Goal: Transaction & Acquisition: Purchase product/service

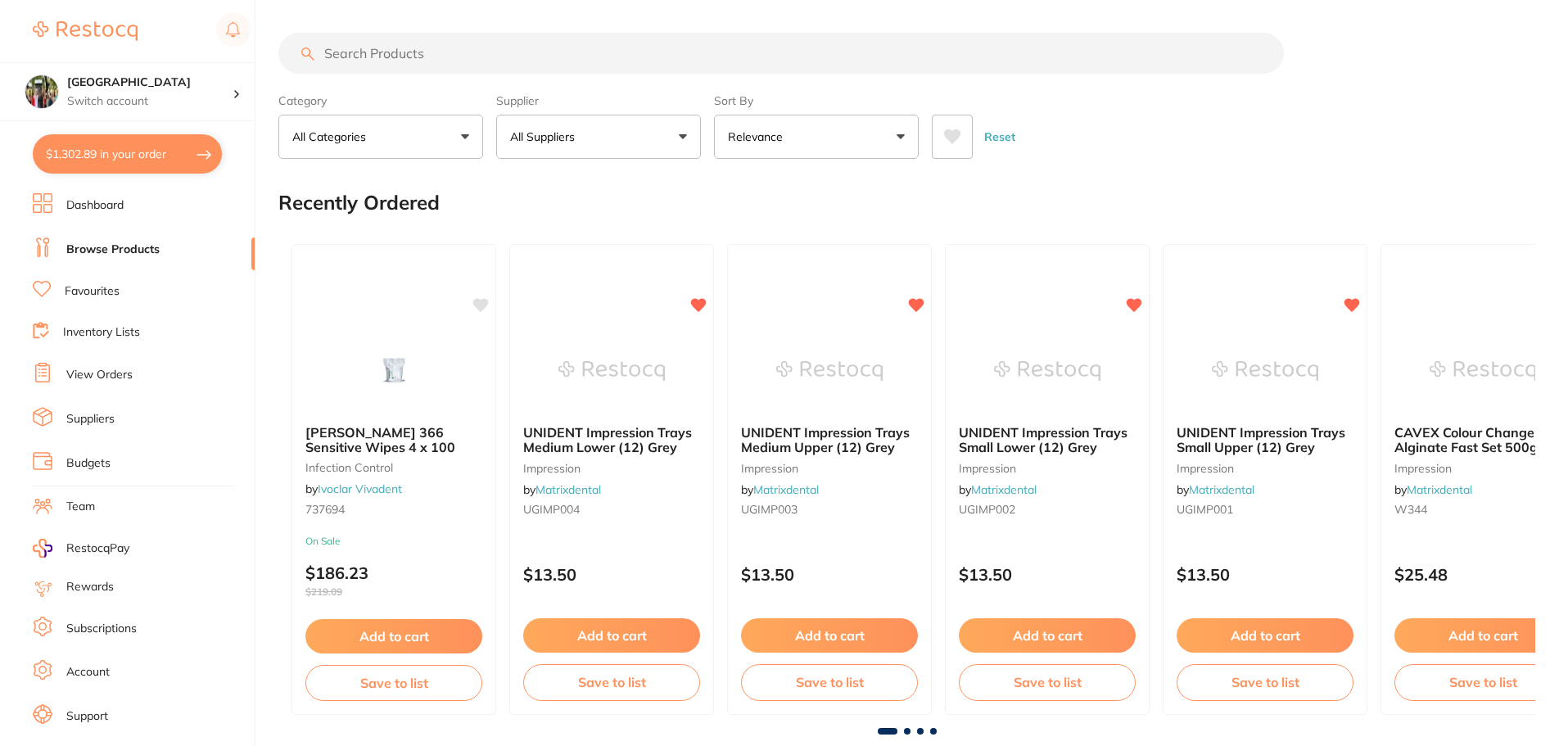
click at [470, 57] on input "search" at bounding box center [781, 53] width 1006 height 41
type input "soflex disc"
click at [384, 54] on input "search" at bounding box center [781, 53] width 1006 height 41
type input "soflex disc"
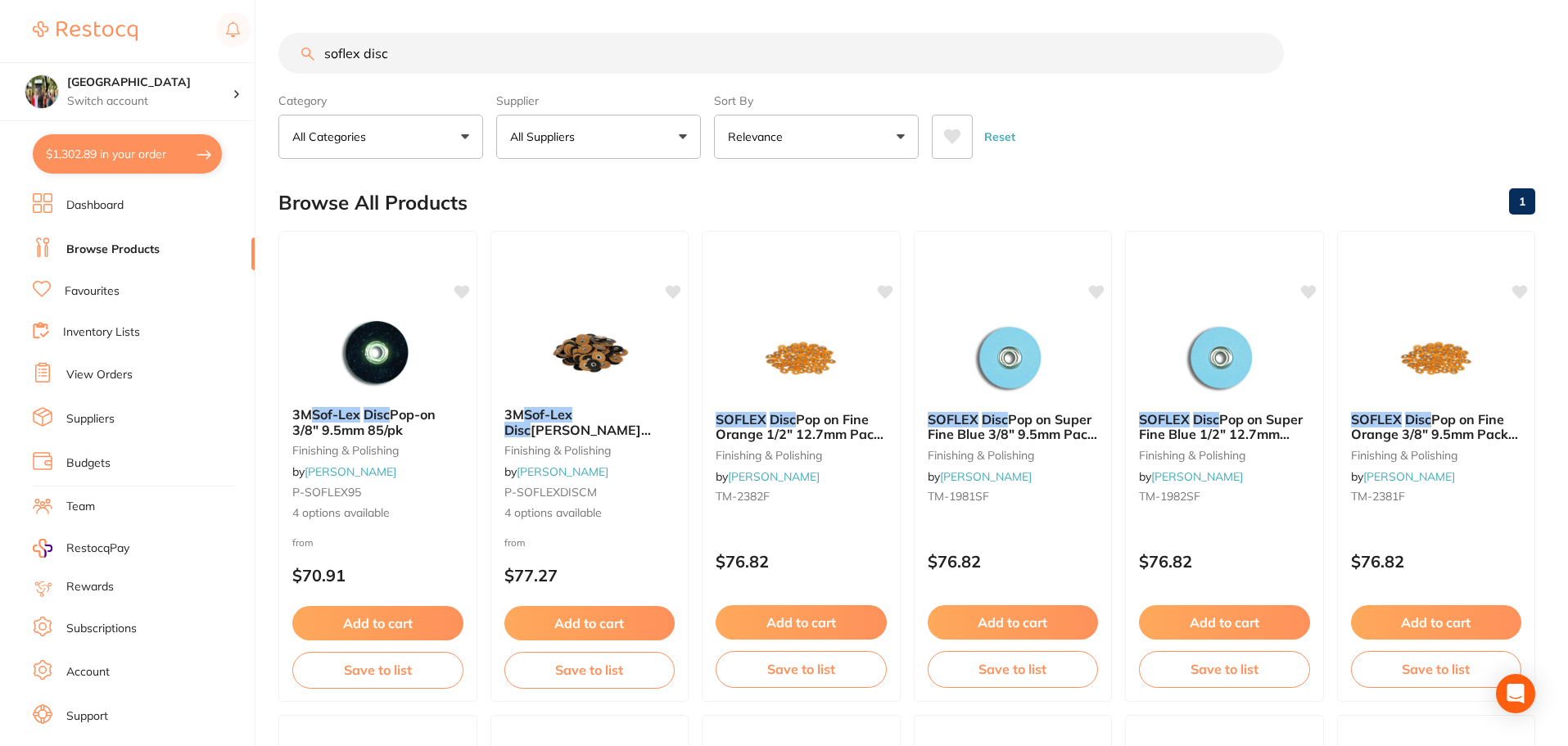
click at [808, 140] on button "Relevance" at bounding box center [816, 137] width 204 height 44
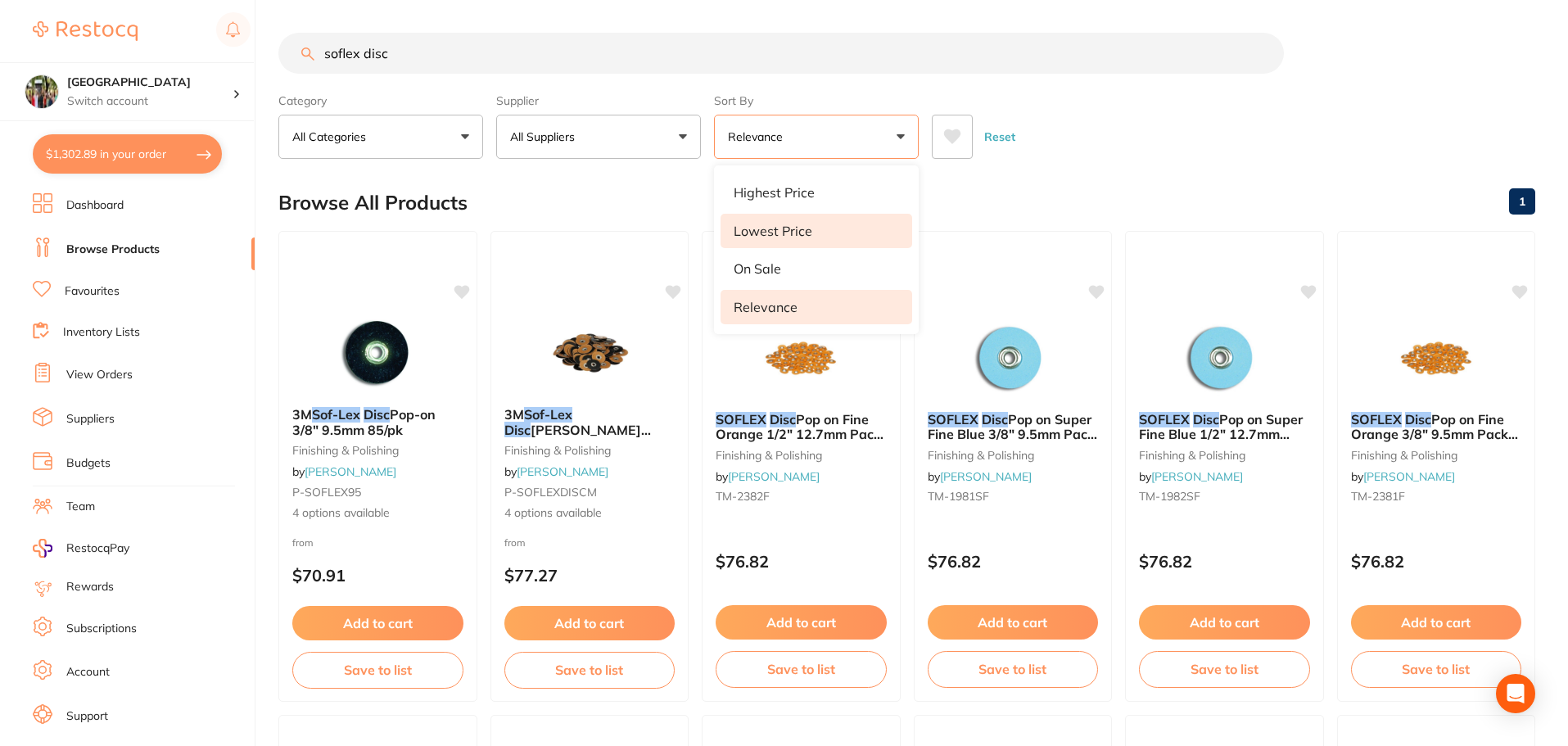
click at [834, 225] on li "Lowest Price" at bounding box center [816, 231] width 192 height 34
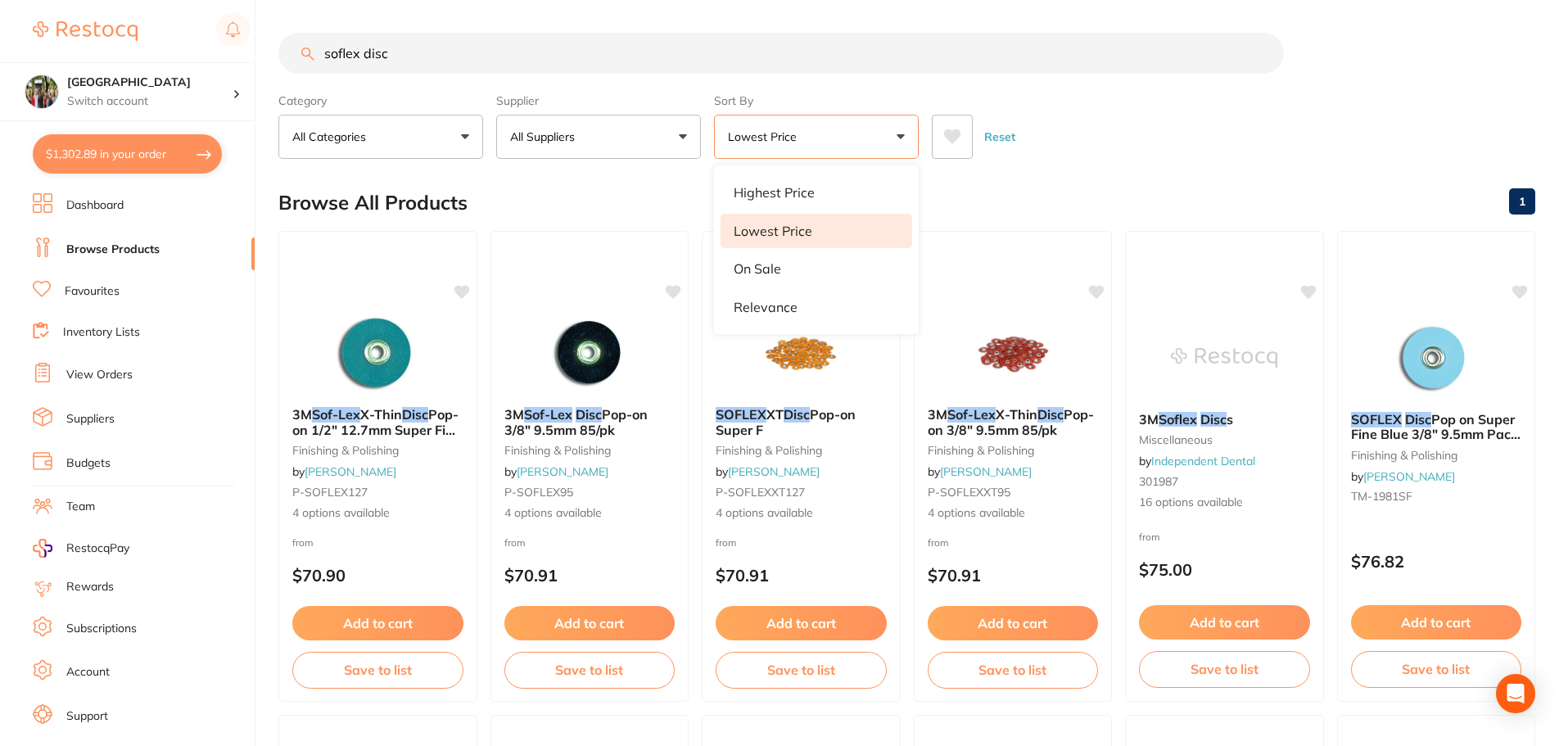
click at [1164, 113] on div "Reset" at bounding box center [1227, 130] width 590 height 57
drag, startPoint x: 434, startPoint y: 60, endPoint x: 290, endPoint y: 60, distance: 144.0
click at [290, 60] on input "soflex disc" at bounding box center [781, 53] width 1006 height 41
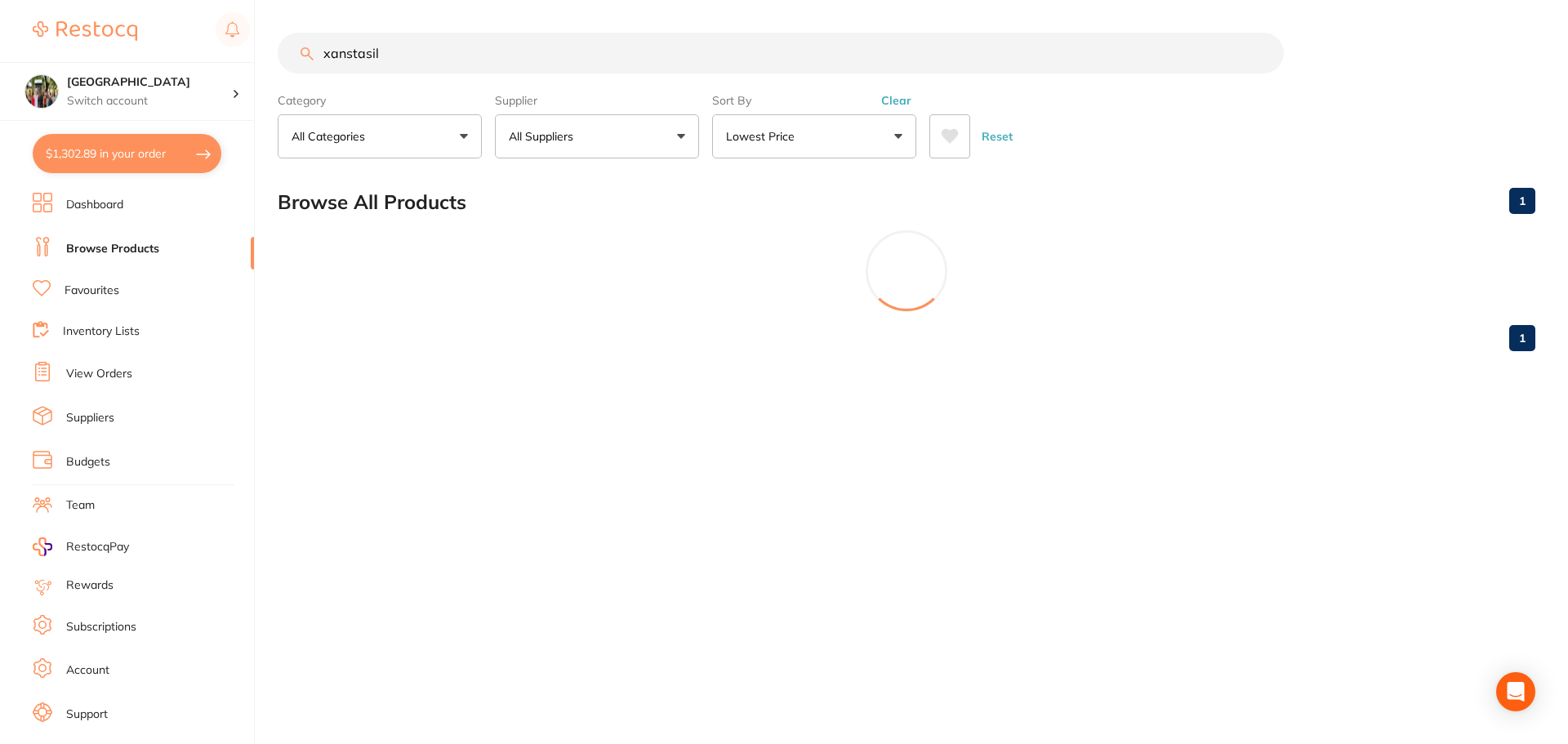
type input "xanstasil"
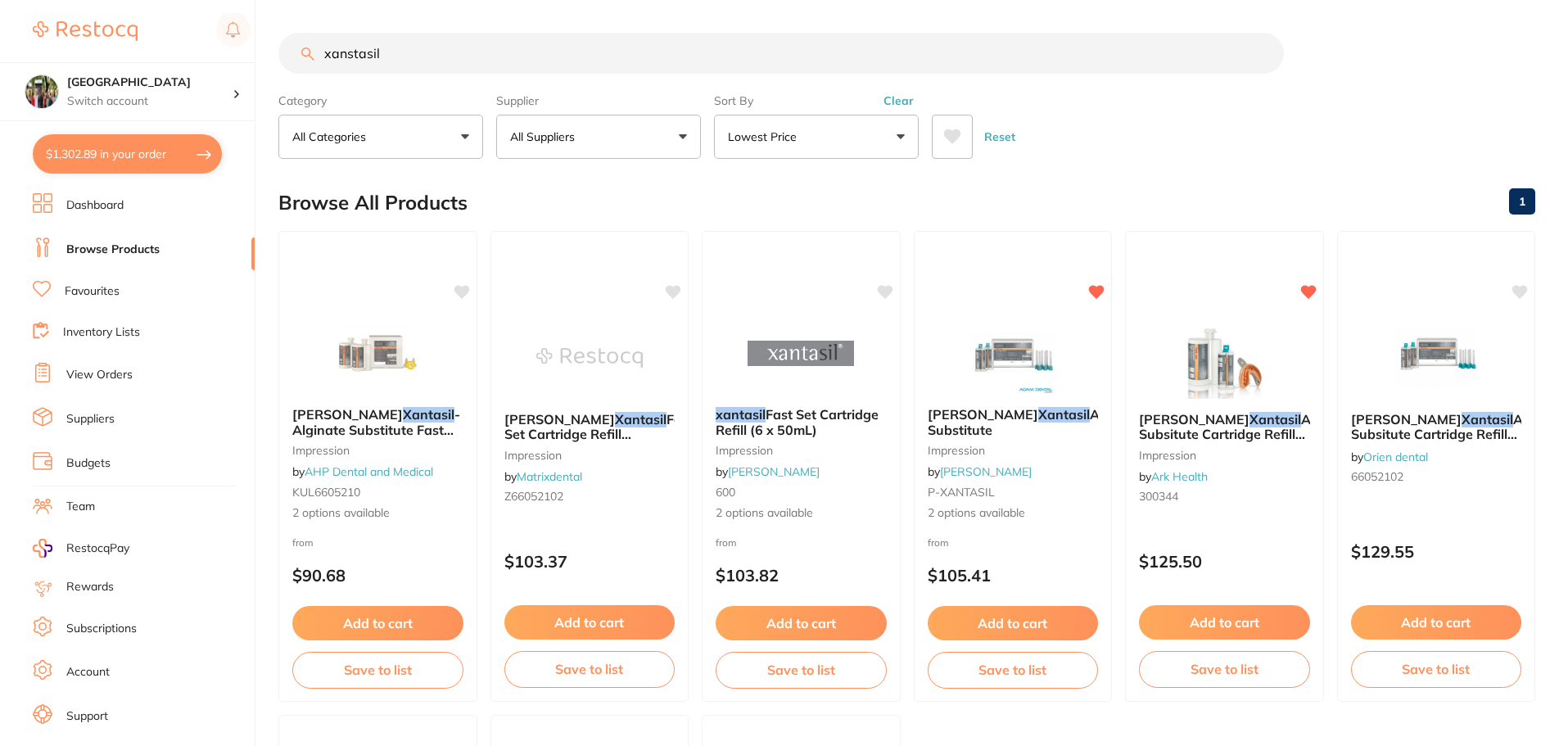
click at [669, 132] on button "All Suppliers" at bounding box center [599, 137] width 204 height 44
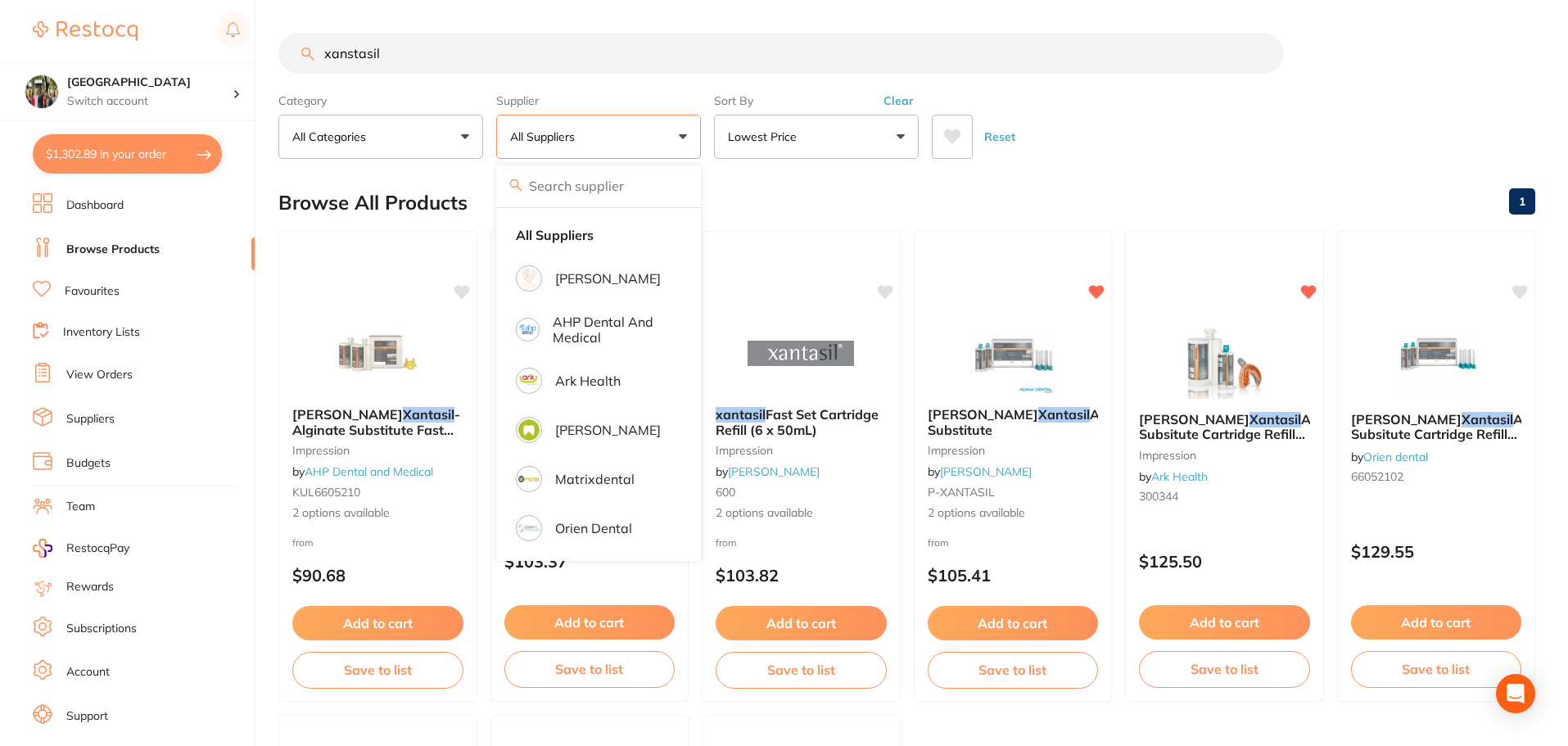
click at [816, 148] on button "Lowest Price" at bounding box center [816, 137] width 204 height 44
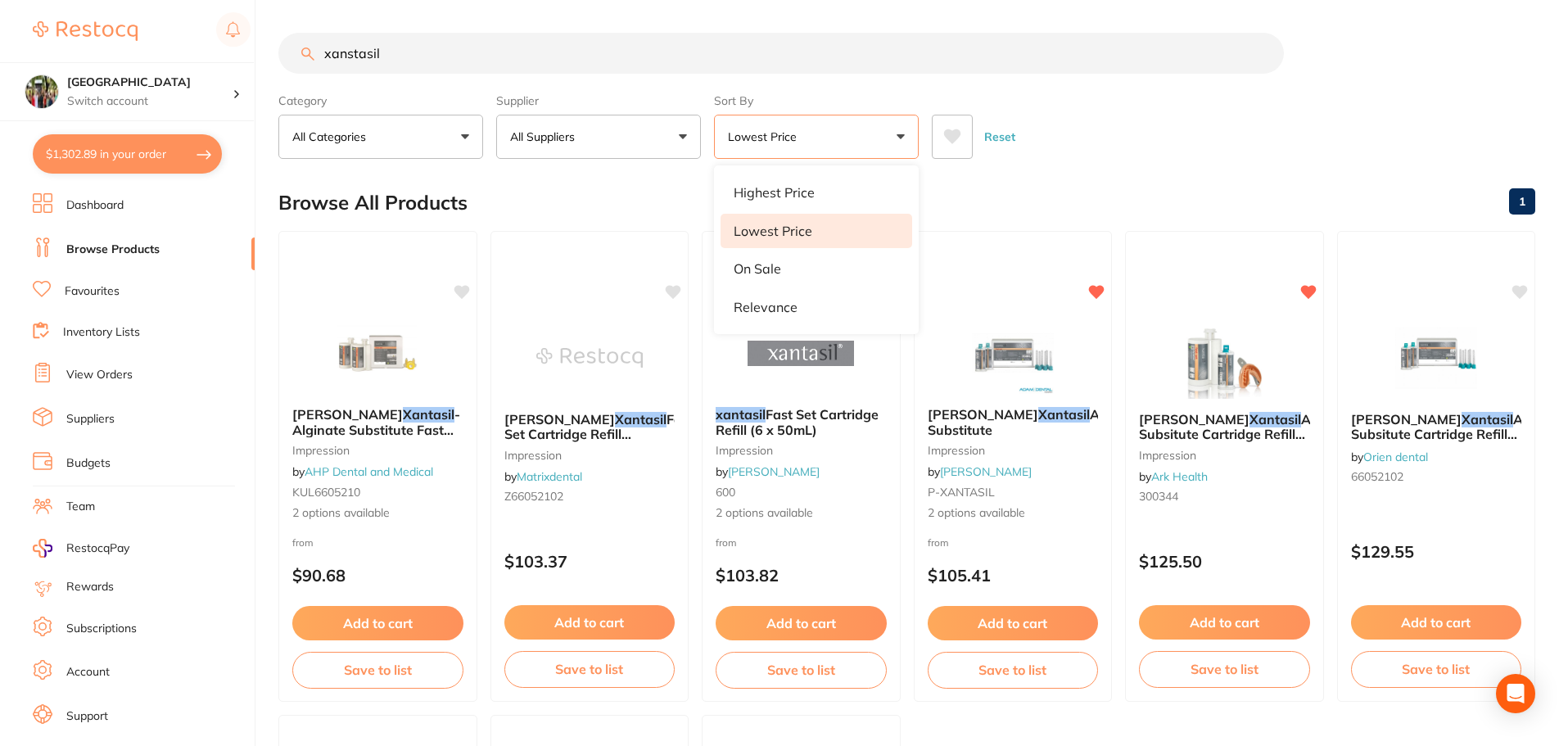
click at [854, 224] on li "Lowest Price" at bounding box center [816, 231] width 192 height 34
click at [528, 439] on span "Fast Set Cartridge Refill (6x50ml) Alginate Substitute" at bounding box center [599, 441] width 191 height 62
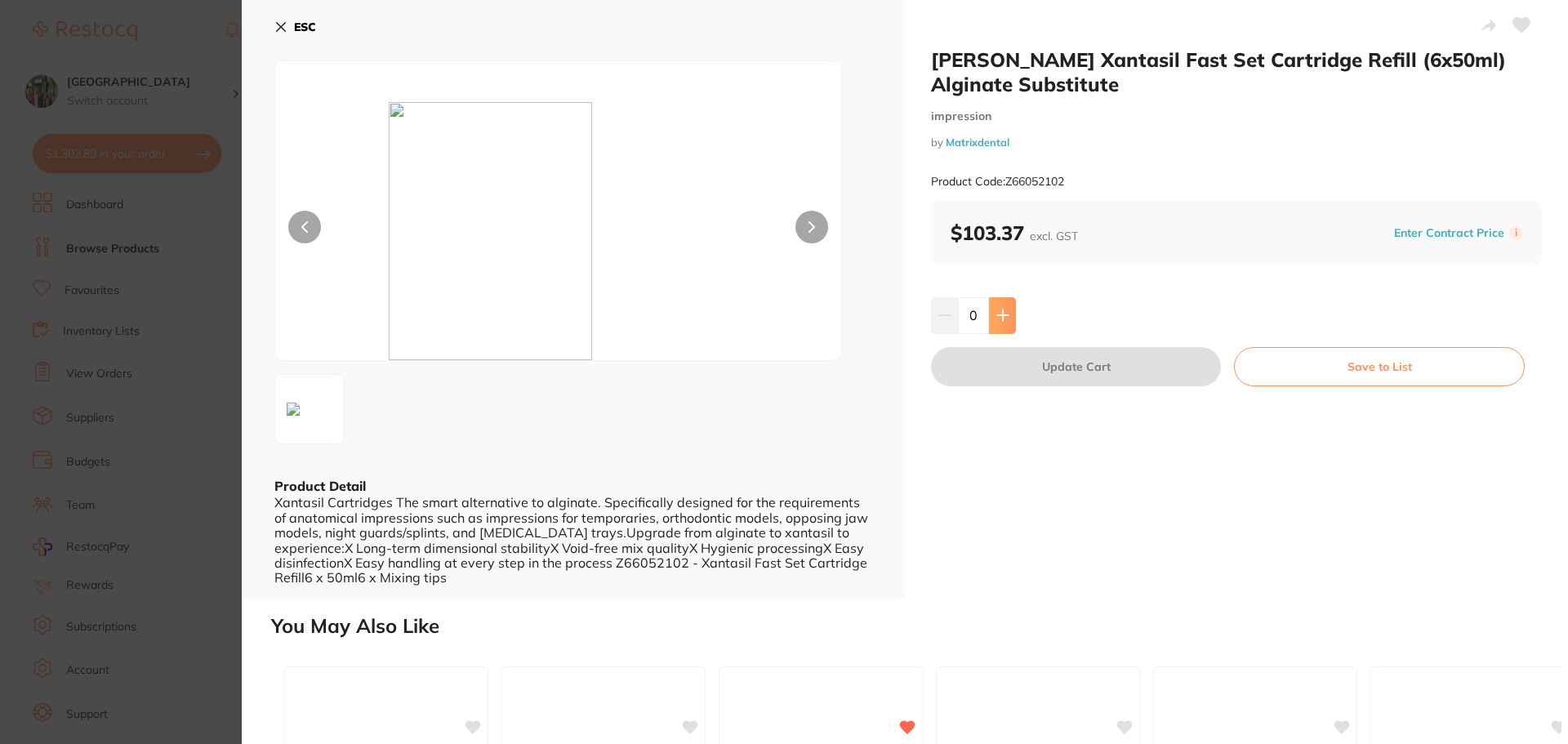
click at [998, 315] on icon at bounding box center [1002, 315] width 10 height 10
type input "1"
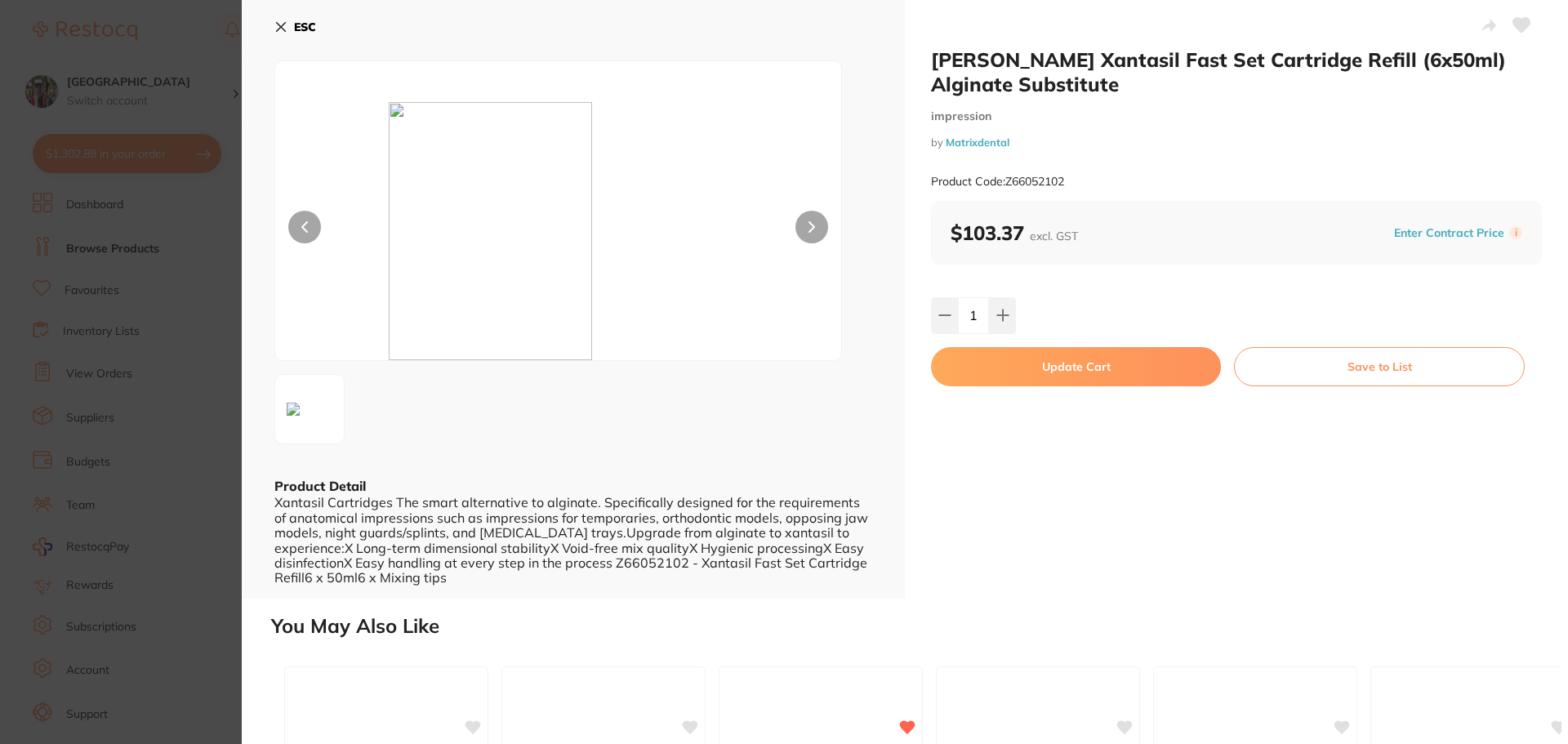
click at [1022, 369] on button "Update Cart" at bounding box center [1076, 366] width 289 height 39
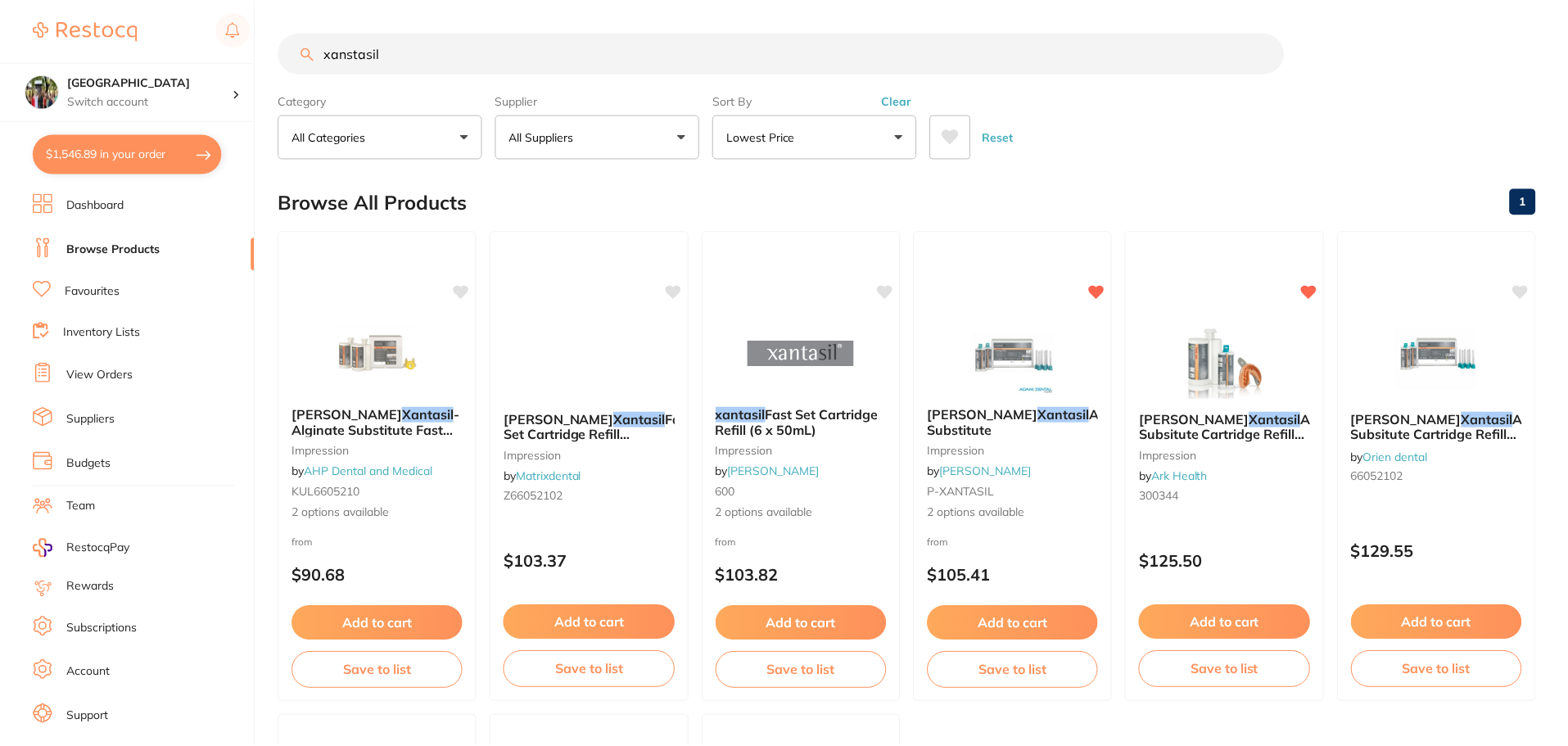
scroll to position [6, 0]
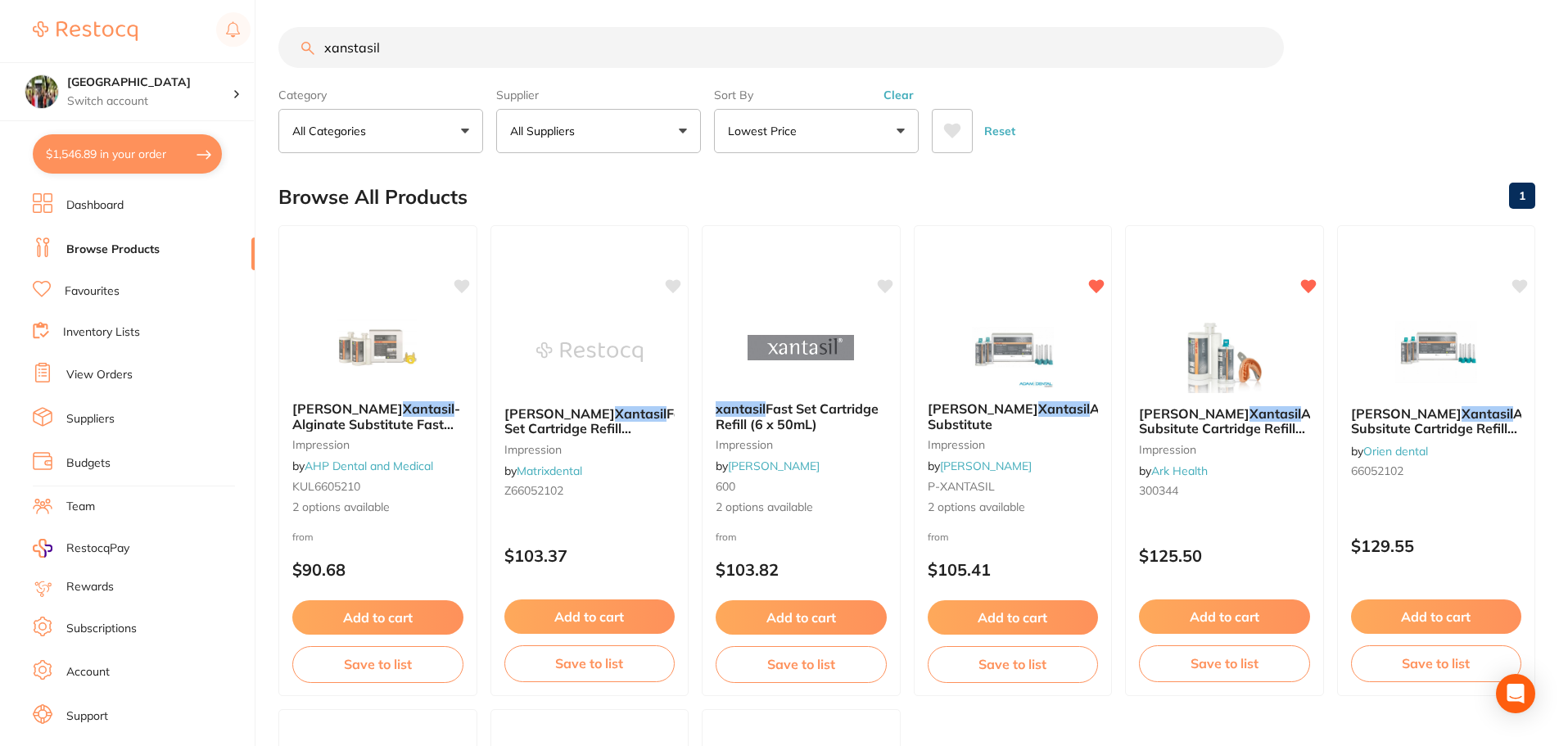
drag, startPoint x: 421, startPoint y: 34, endPoint x: 279, endPoint y: 27, distance: 142.2
click at [279, 27] on div "xanstasil" at bounding box center [907, 47] width 1257 height 41
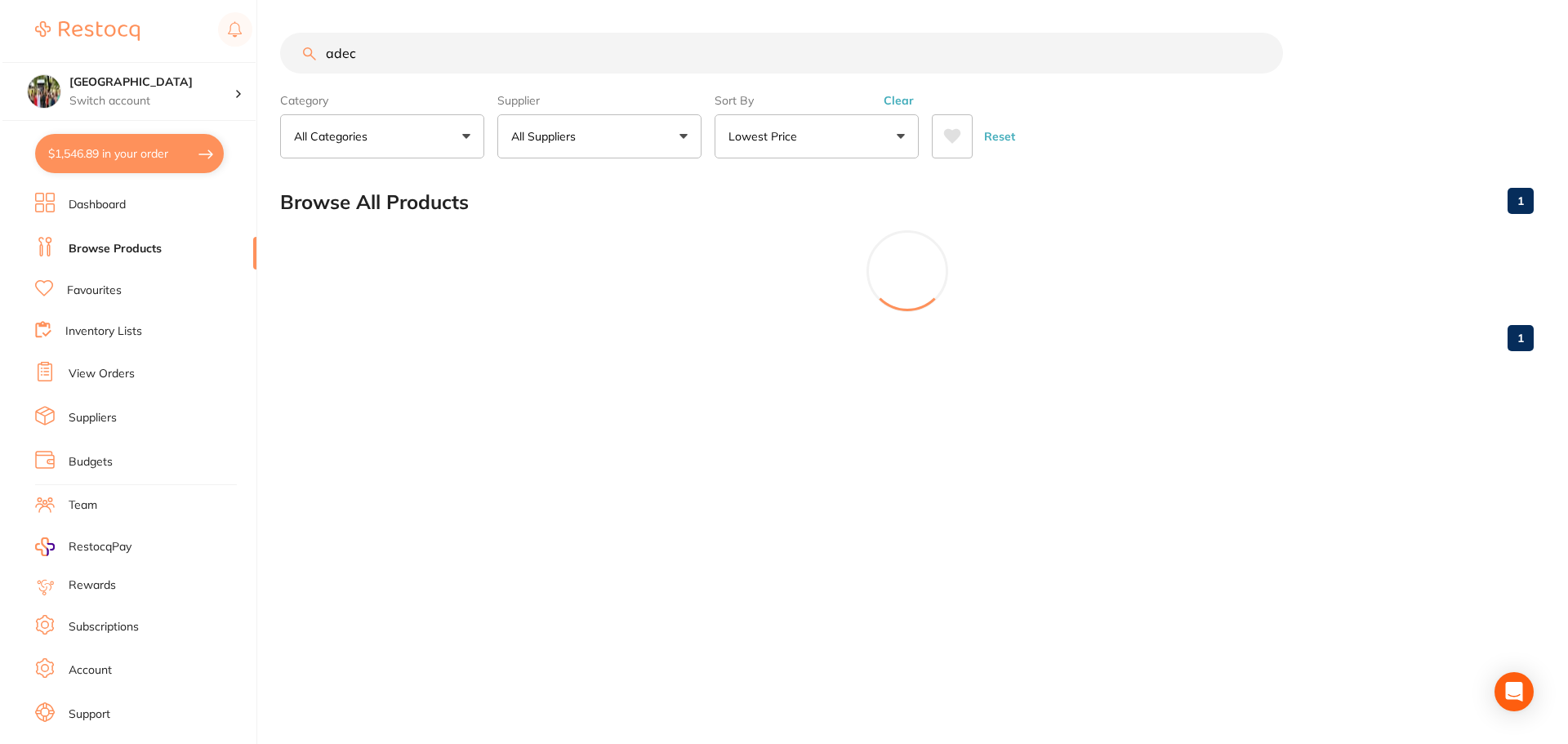
scroll to position [0, 0]
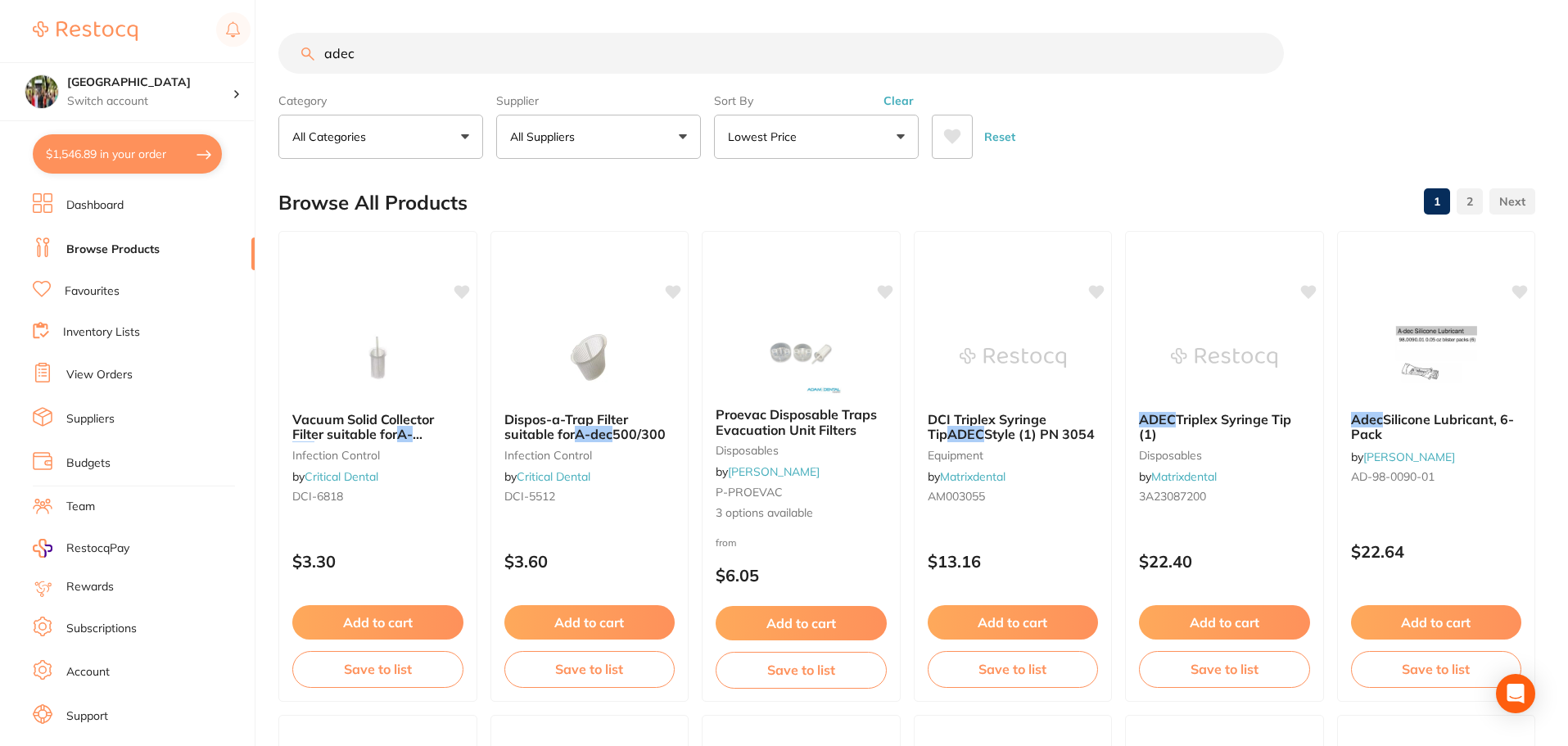
click at [578, 133] on p "All Suppliers" at bounding box center [545, 137] width 72 height 16
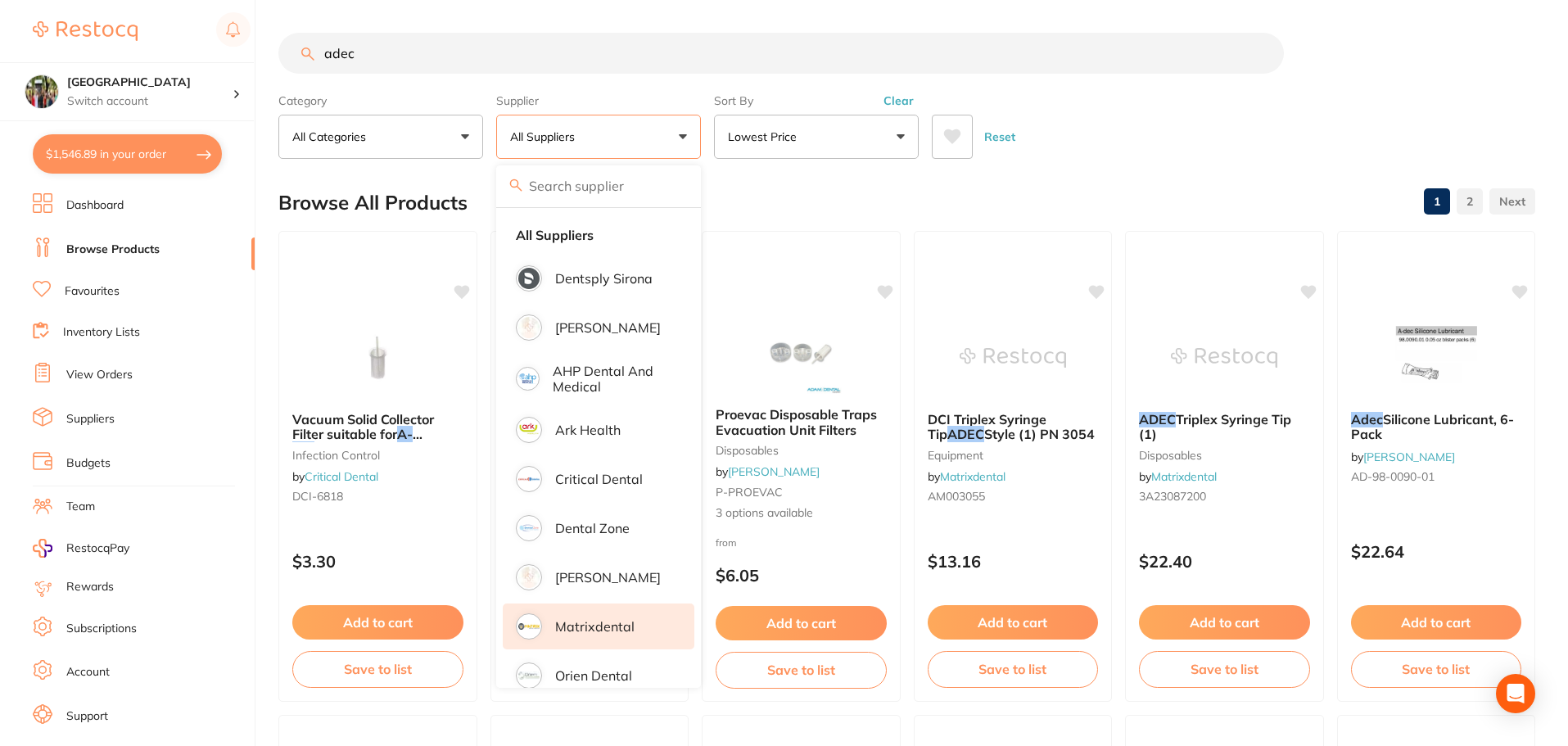
click at [604, 628] on p "Matrixdental" at bounding box center [594, 626] width 79 height 14
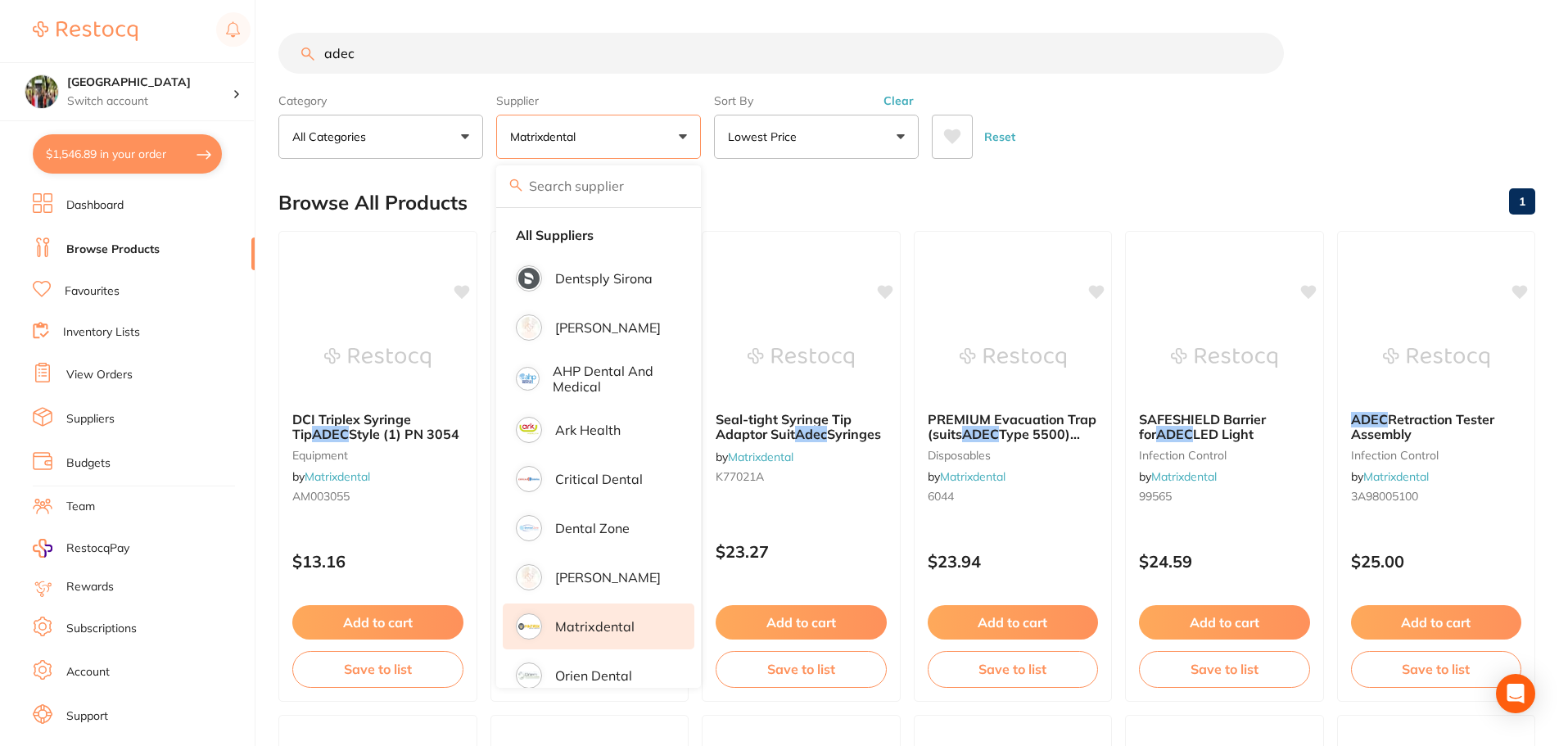
click at [1196, 131] on div "Reset" at bounding box center [1227, 130] width 590 height 57
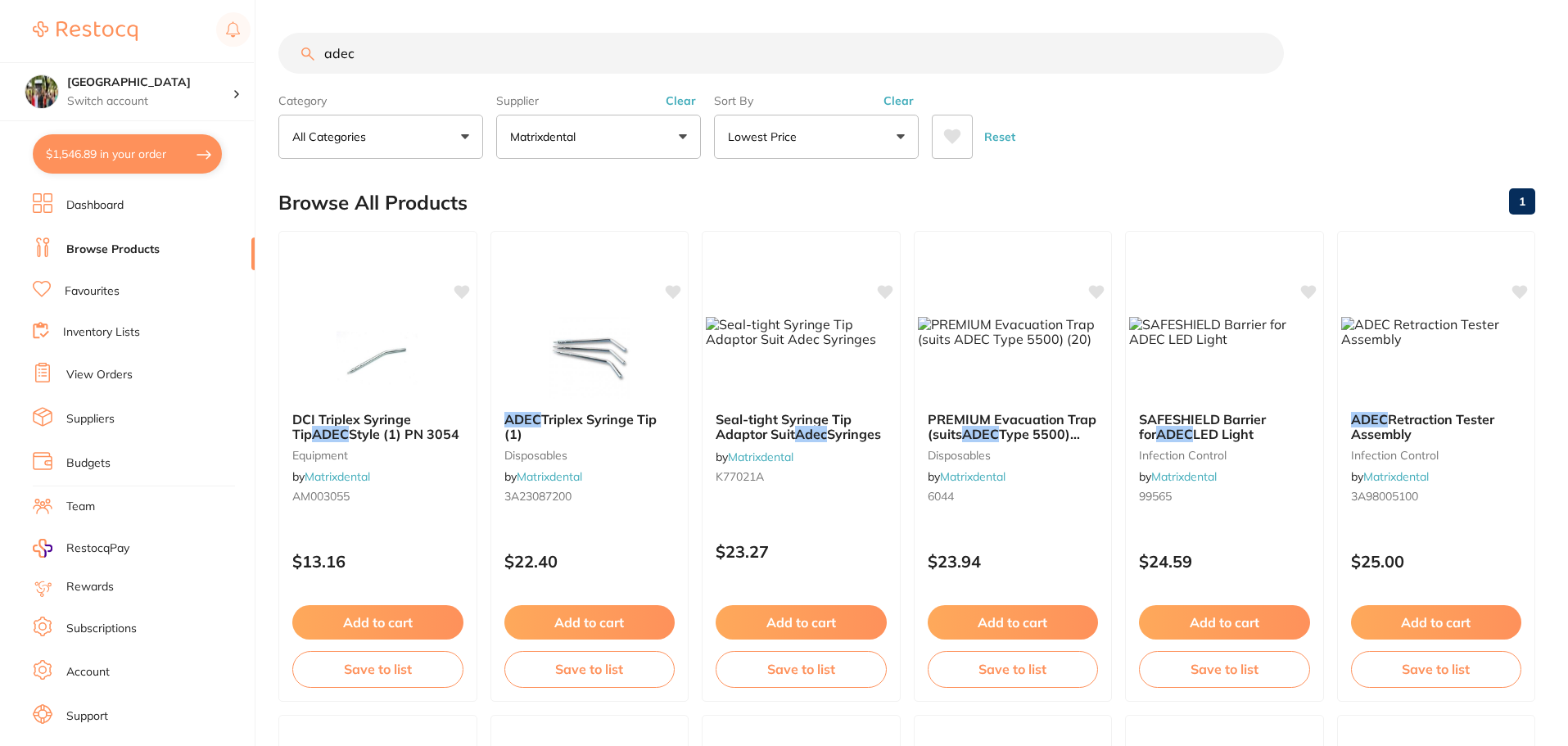
click at [475, 42] on input "adec" at bounding box center [781, 53] width 1006 height 41
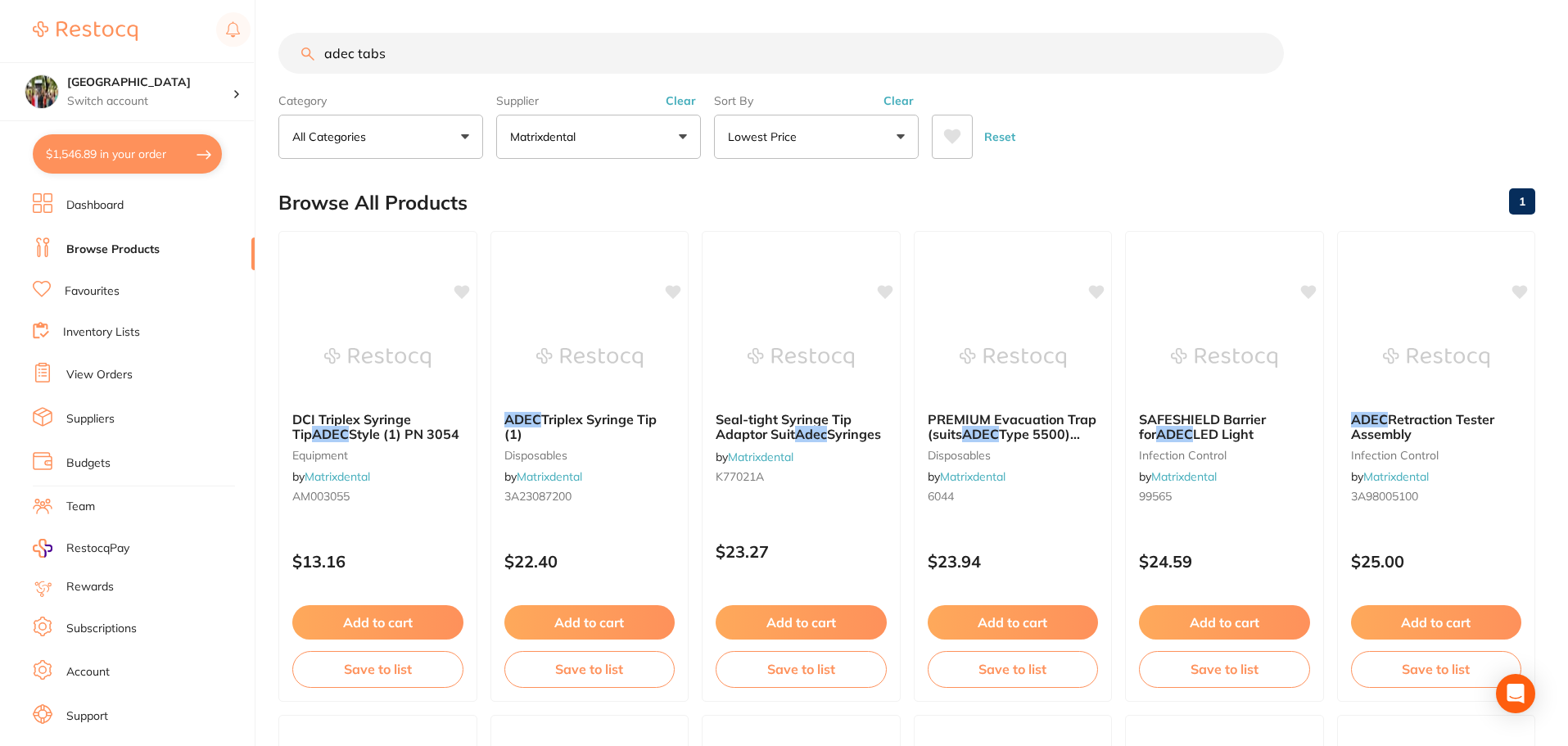
type input "adec tabs"
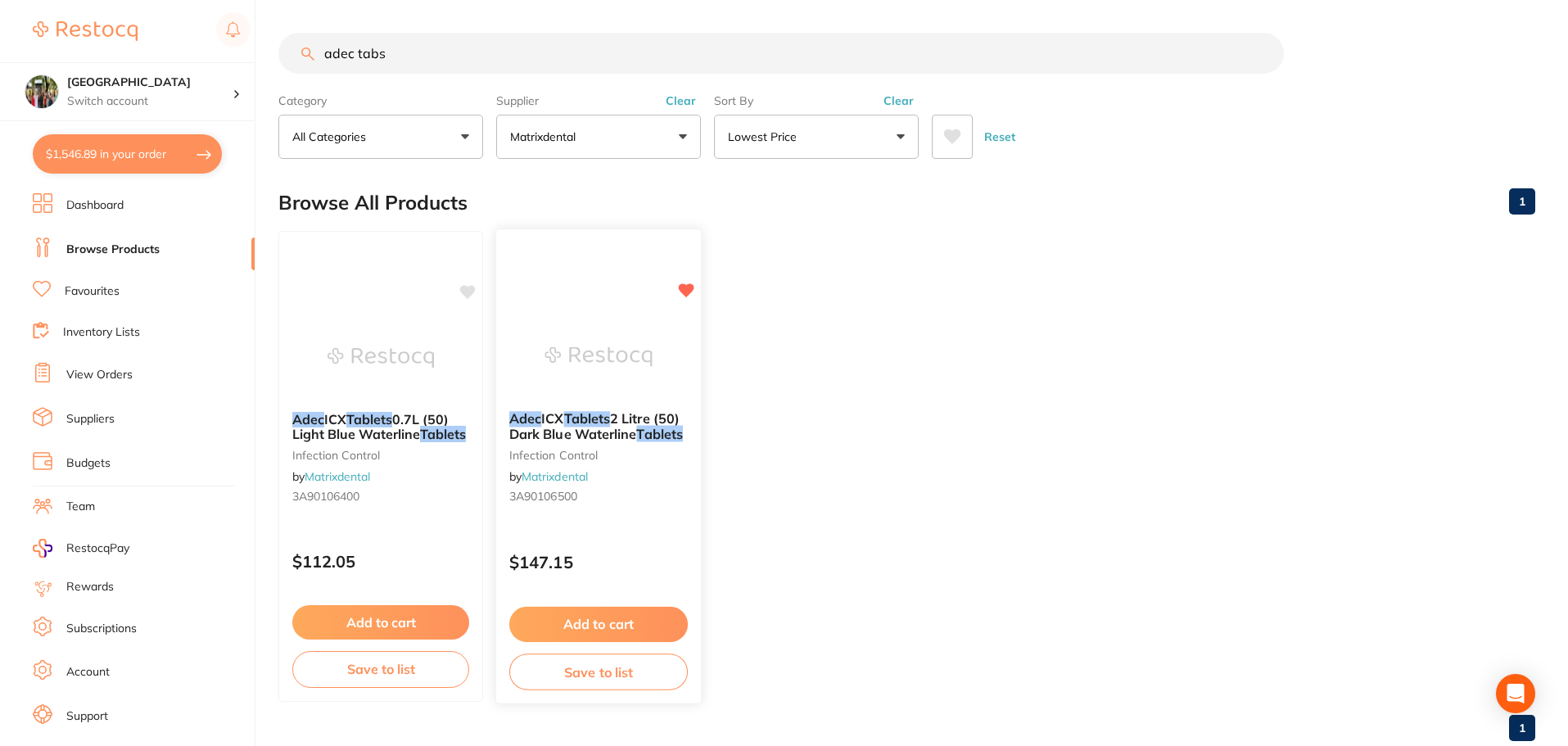
click at [646, 427] on span "2 Litre (50) Dark Blue Waterline" at bounding box center [594, 426] width 170 height 32
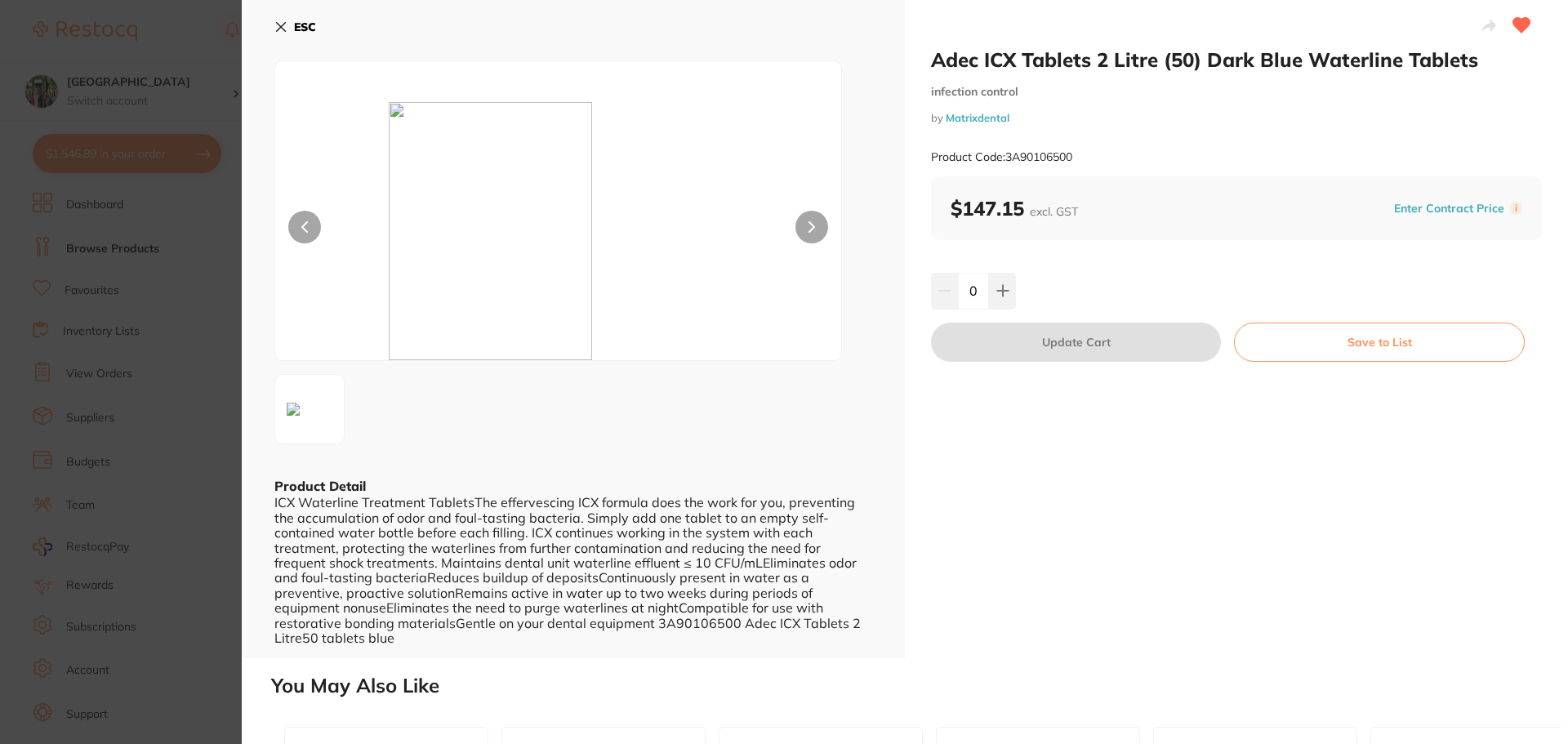
click at [996, 290] on icon at bounding box center [1002, 291] width 13 height 13
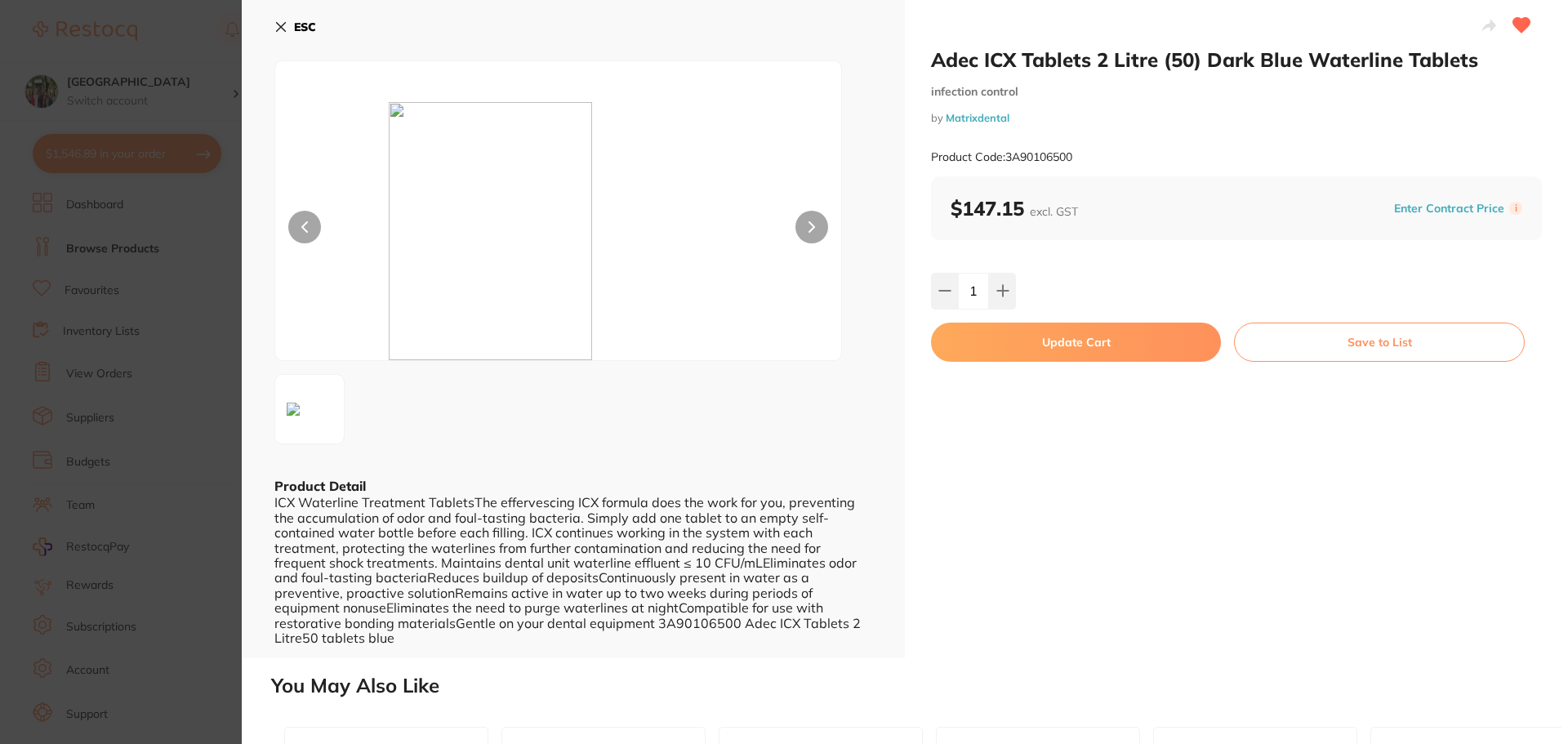
type input "1"
click at [1011, 341] on button "Update Cart" at bounding box center [1076, 342] width 289 height 39
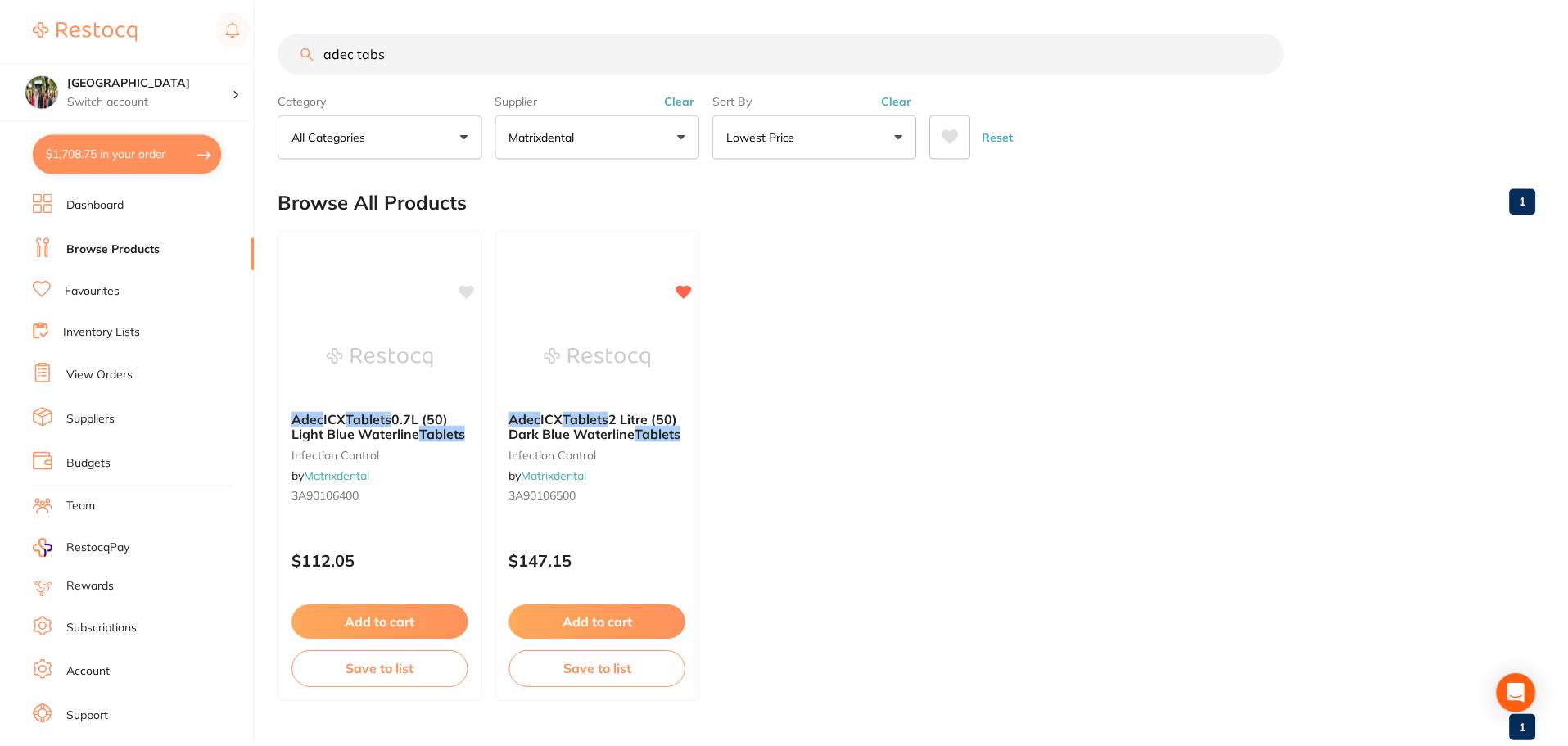
scroll to position [6, 0]
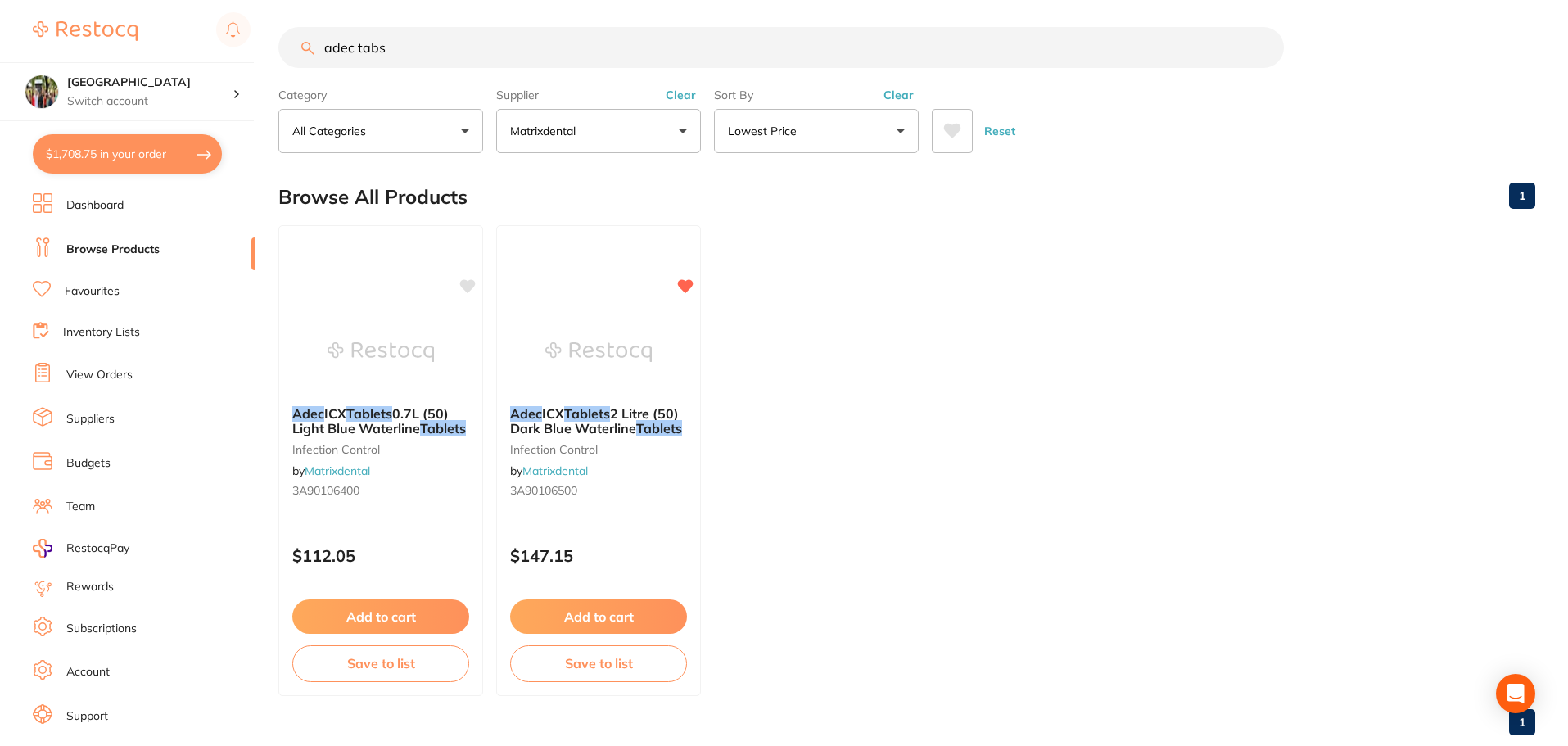
click at [138, 160] on button "$1,708.75 in your order" at bounding box center [127, 154] width 189 height 39
checkbox input "true"
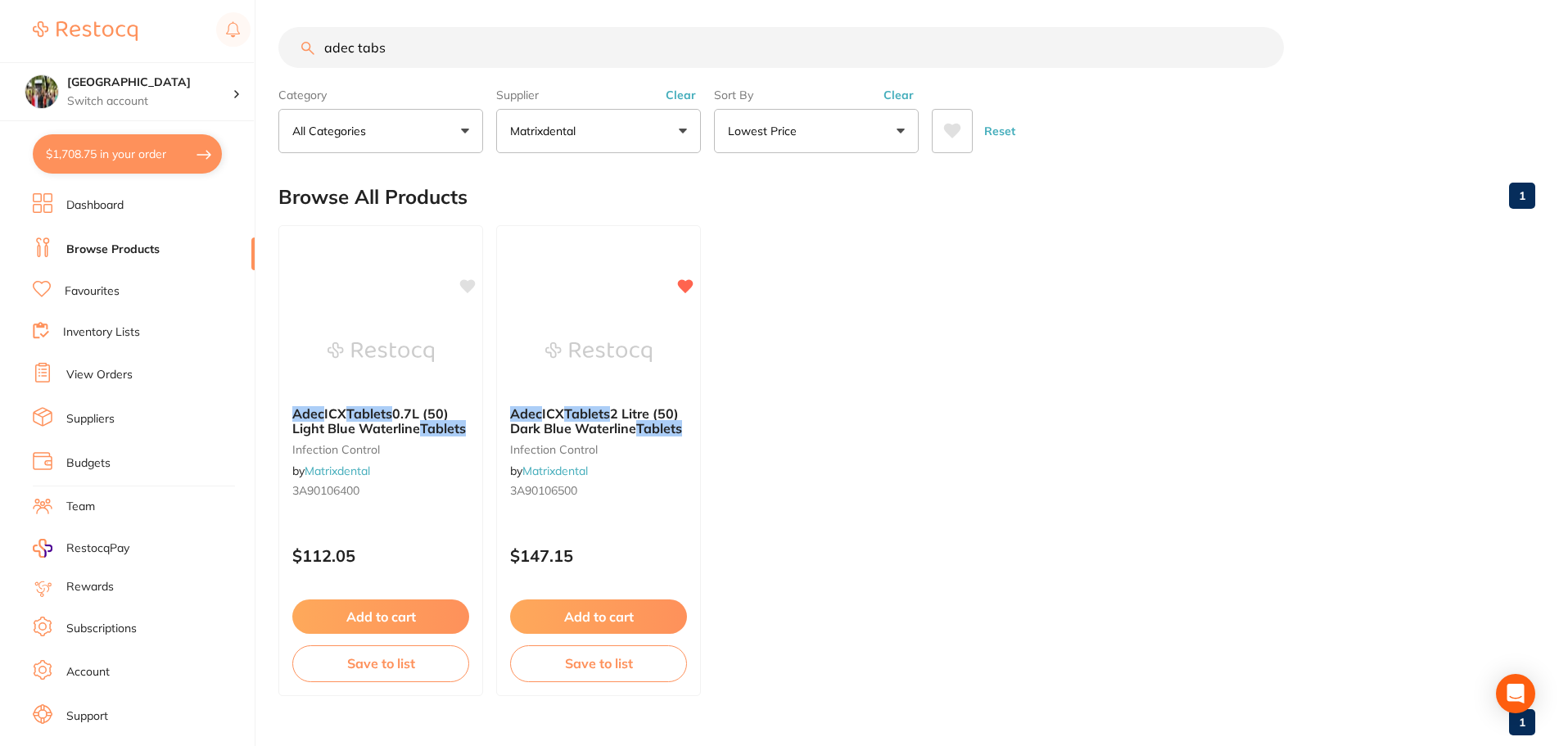
checkbox input "true"
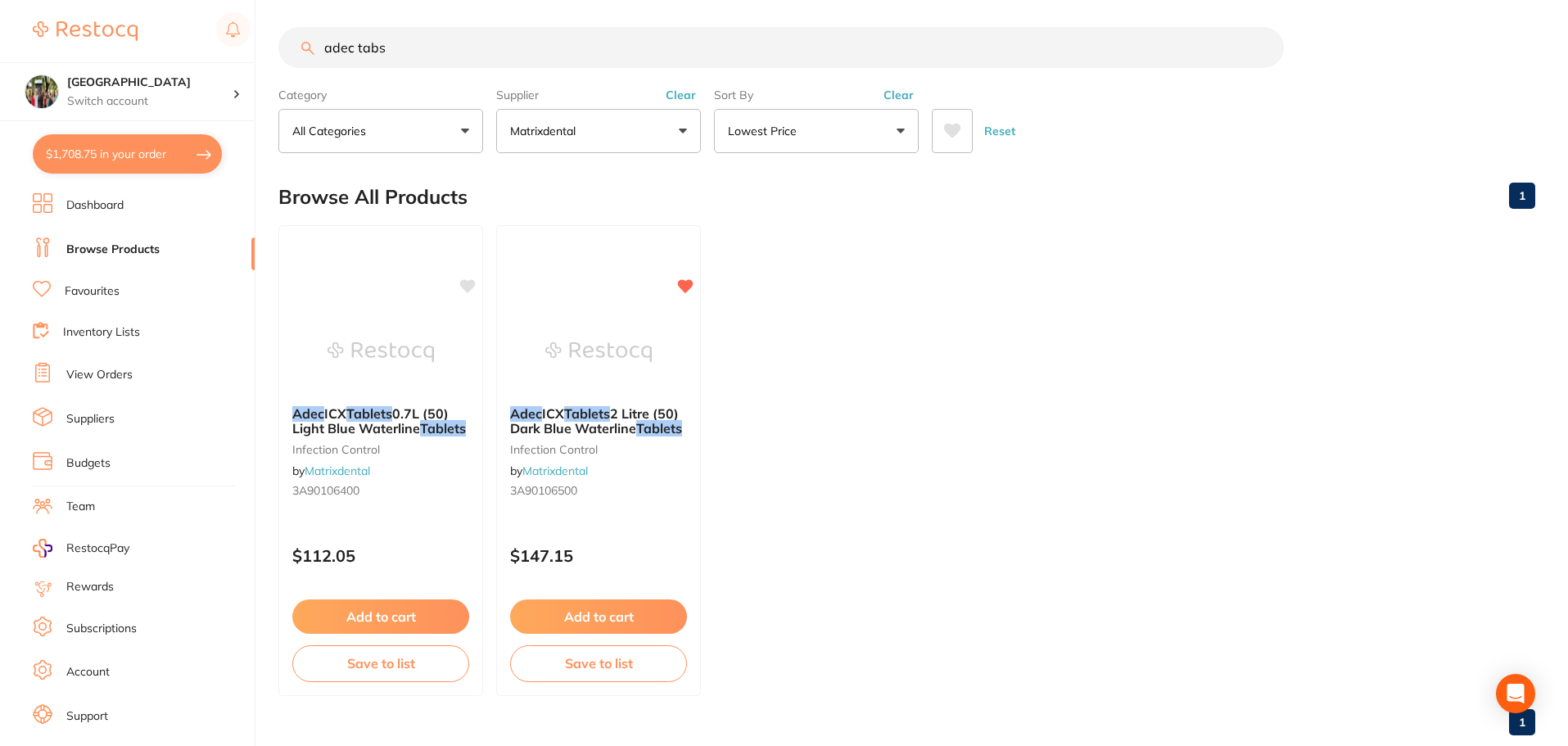
checkbox input "true"
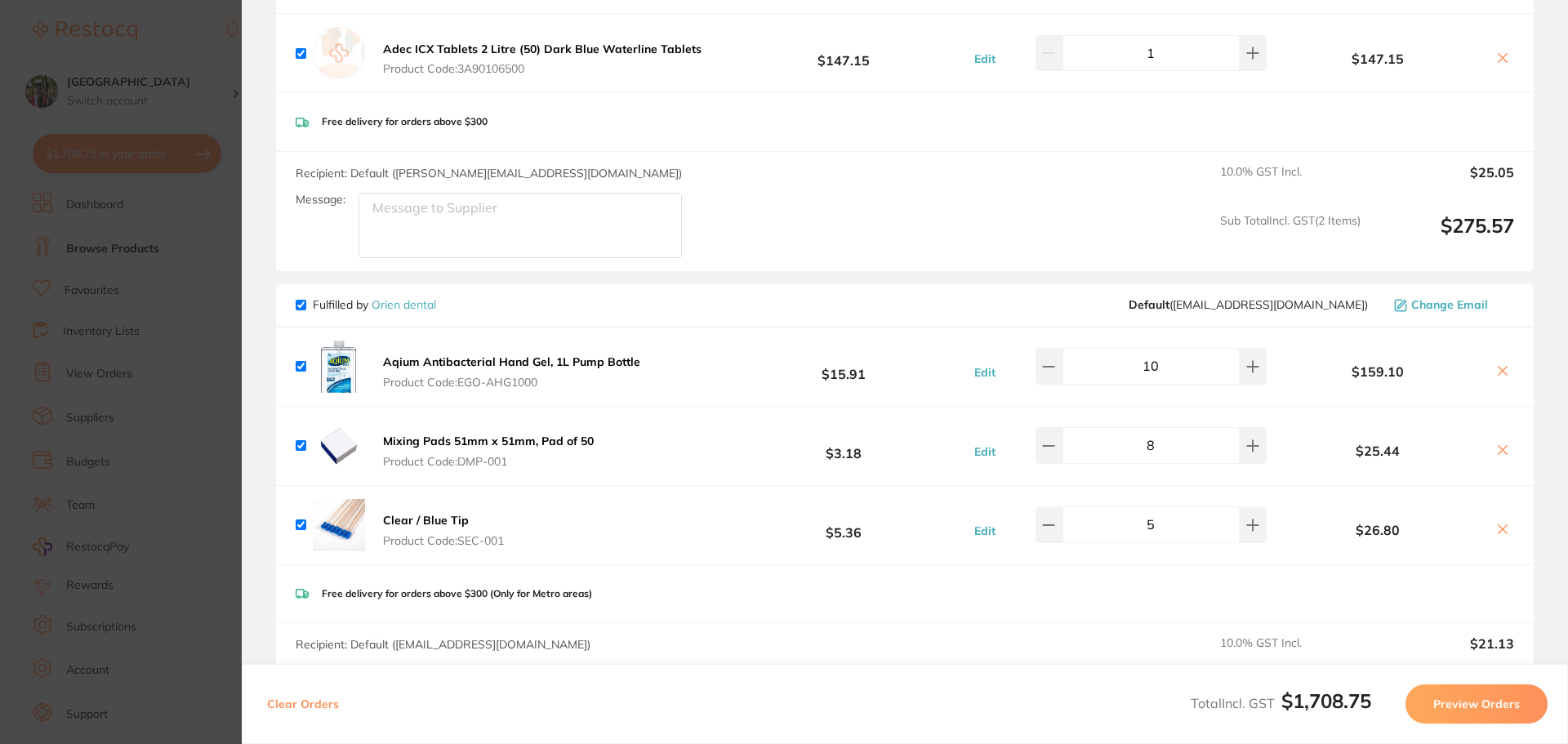
scroll to position [654, 0]
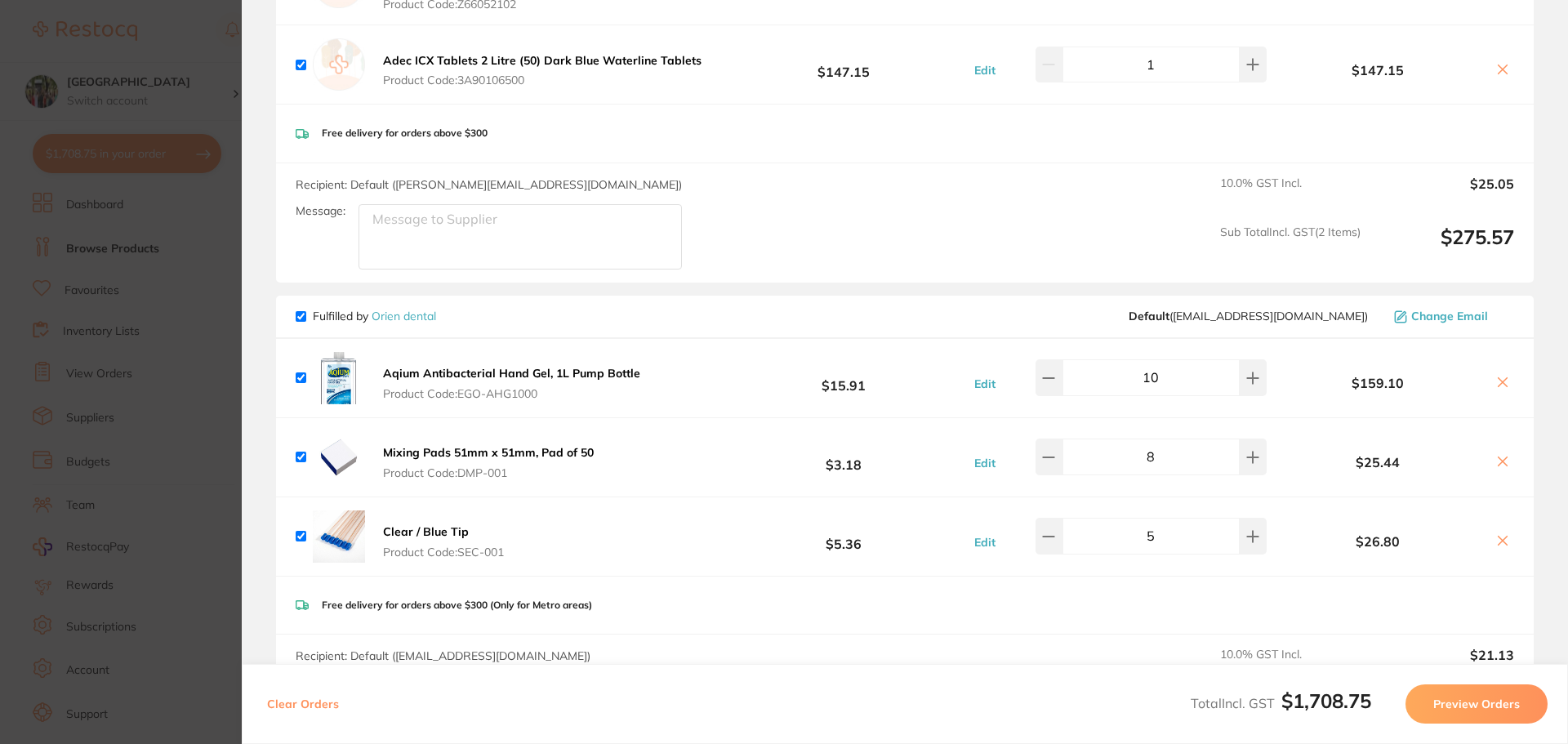
click at [1496, 540] on icon at bounding box center [1502, 541] width 13 height 13
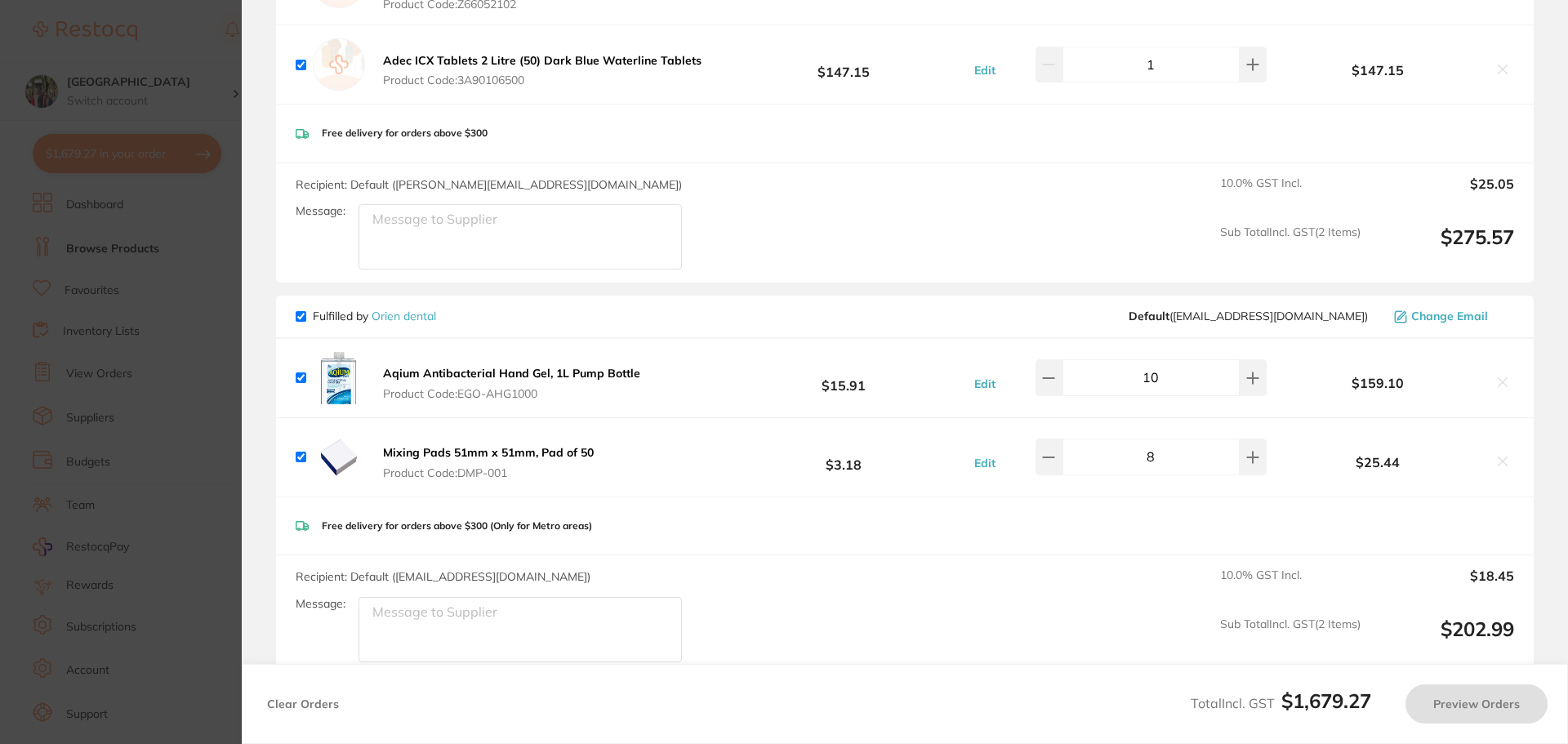
checkbox input "true"
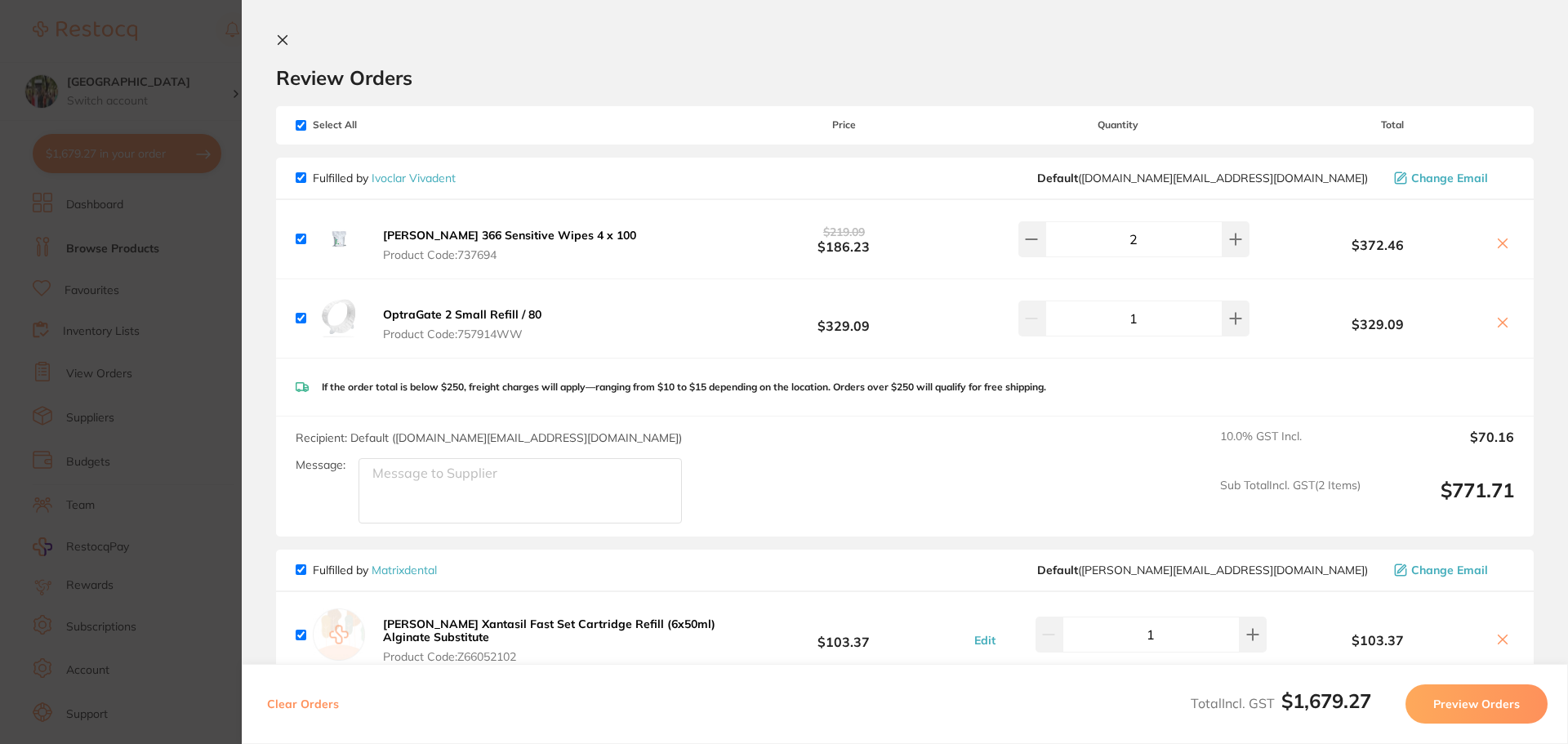
scroll to position [0, 0]
click at [278, 40] on icon at bounding box center [283, 41] width 13 height 13
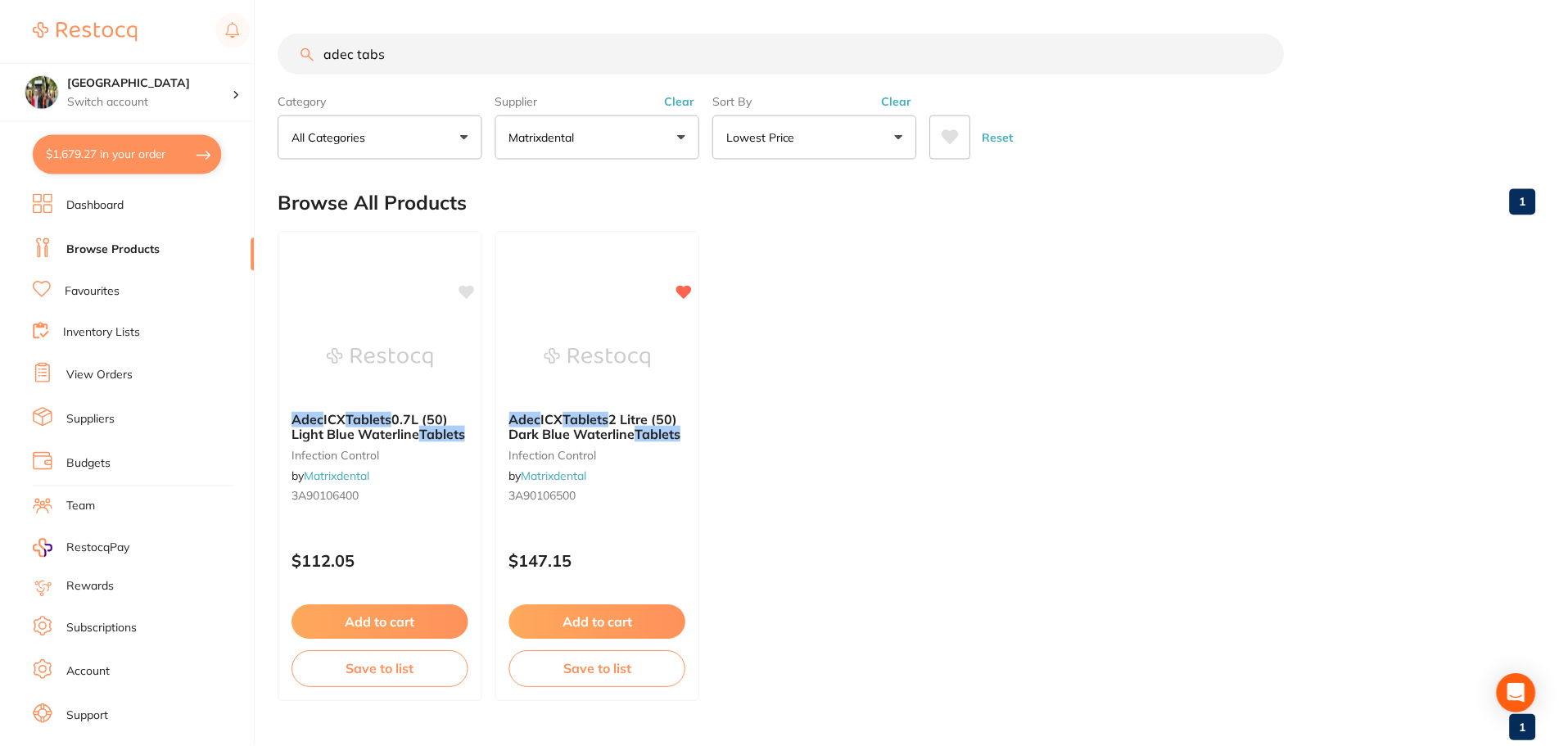
scroll to position [6, 0]
